Goal: Check status: Check status

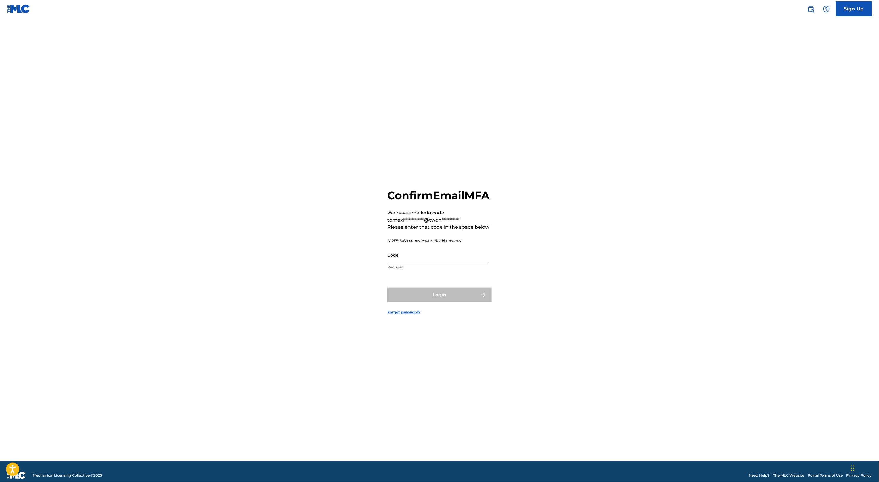
click at [404, 254] on input "Code" at bounding box center [437, 254] width 101 height 17
type input "[PERSON_NAME][EMAIL_ADDRESS][DOMAIN_NAME]"
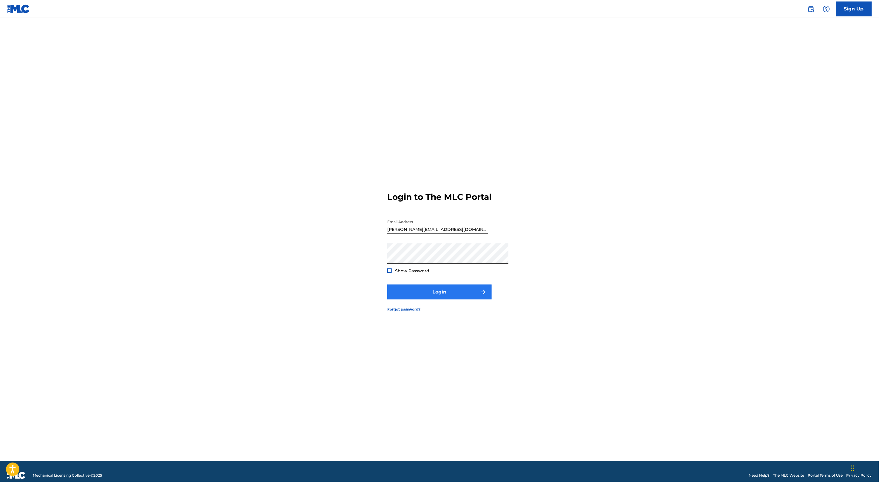
click at [395, 297] on button "Login" at bounding box center [439, 292] width 104 height 15
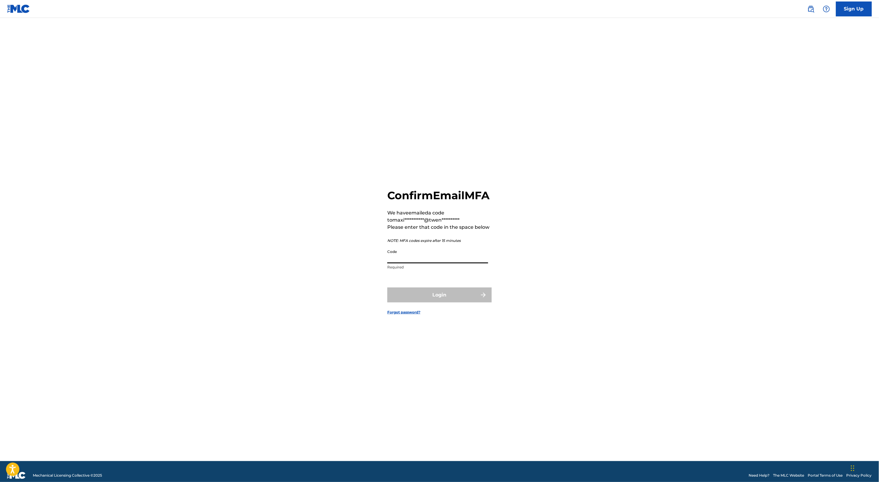
click at [387, 259] on input "Code" at bounding box center [437, 254] width 101 height 17
paste input "818821"
type input "818821"
click at [440, 302] on button "Login" at bounding box center [439, 295] width 104 height 15
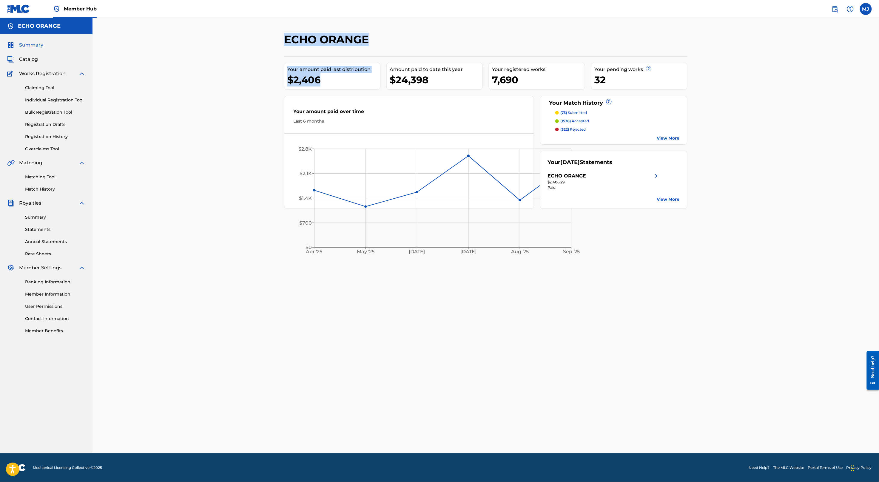
drag, startPoint x: 328, startPoint y: 95, endPoint x: 209, endPoint y: 39, distance: 131.0
click at [206, 42] on div "ECHO ORANGE Your amount paid last distribution $2,406 Amount paid to date this …" at bounding box center [485, 235] width 786 height 435
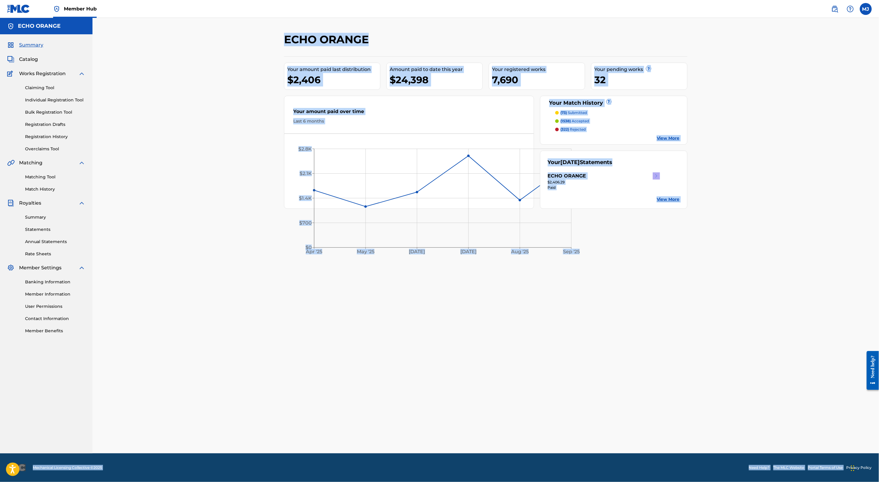
drag, startPoint x: 209, startPoint y: 39, endPoint x: 868, endPoint y: 449, distance: 775.8
click at [868, 449] on div "Member Hub MJ [PERSON_NAME] [EMAIL_ADDRESS][DOMAIN_NAME] Notification Preferenc…" at bounding box center [439, 241] width 879 height 482
click at [783, 395] on div "ECHO ORANGE Your amount paid last distribution $2,406 Amount paid to date this …" at bounding box center [485, 235] width 786 height 435
